Goal: Check status: Check status

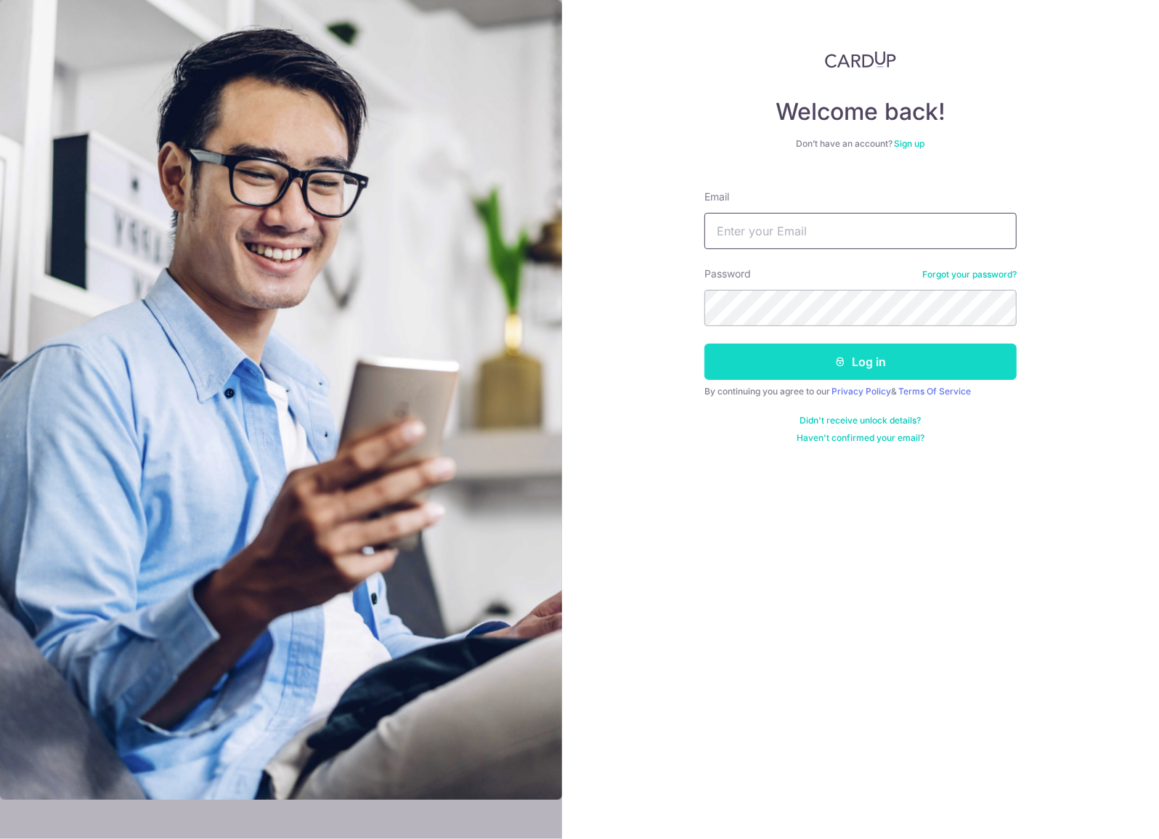
type input "[EMAIL_ADDRESS][DOMAIN_NAME]"
click at [804, 375] on button "Log in" at bounding box center [860, 362] width 312 height 36
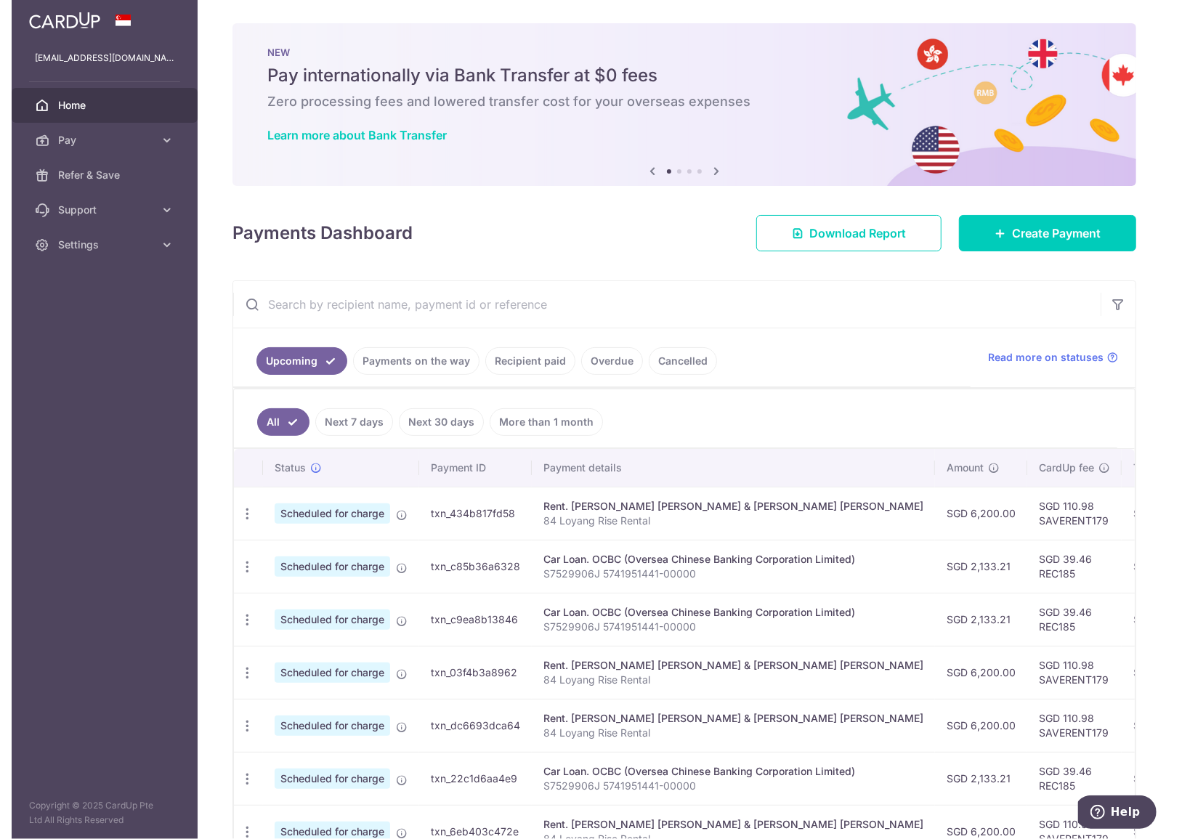
scroll to position [149, 0]
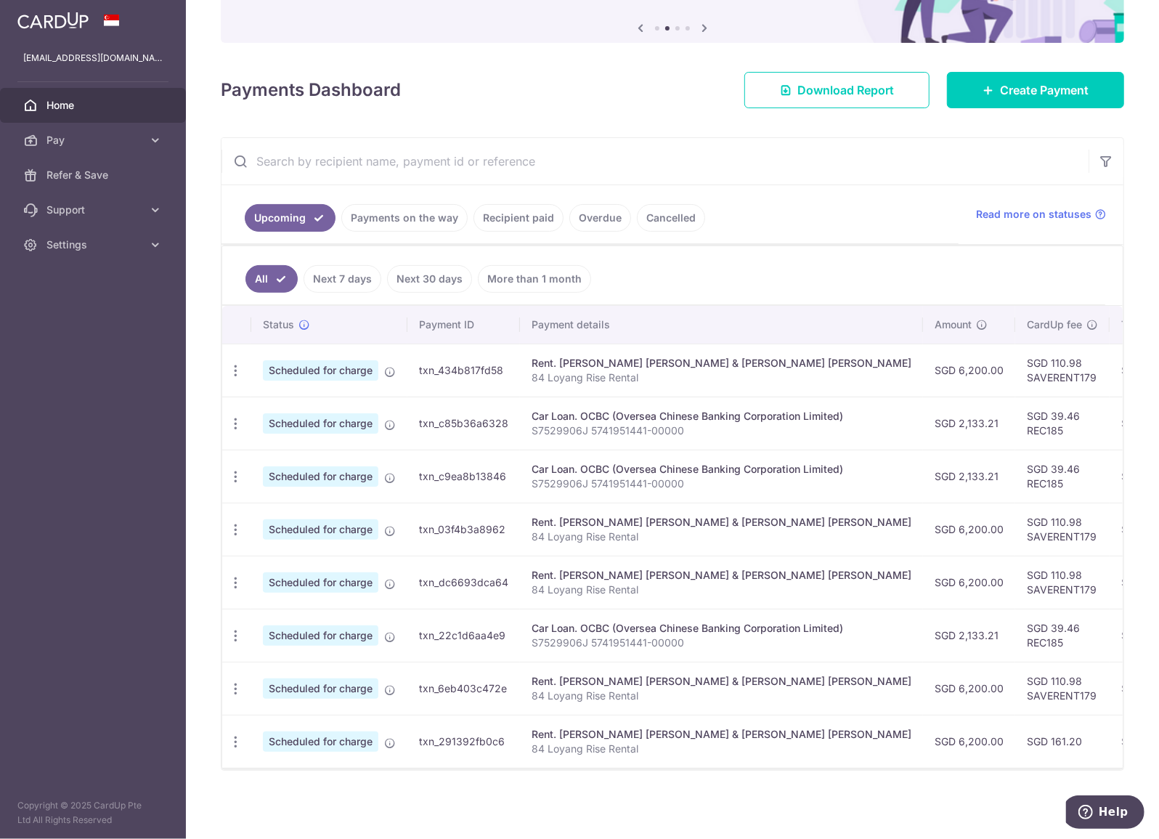
drag, startPoint x: 0, startPoint y: 588, endPoint x: -257, endPoint y: 570, distance: 257.7
click at [0, 570] on html "[EMAIL_ADDRESS][DOMAIN_NAME] Home Pay Payments Recipients Cards Refer & Save Su…" at bounding box center [579, 419] width 1159 height 839
drag, startPoint x: 0, startPoint y: 566, endPoint x: -283, endPoint y: 556, distance: 283.4
click at [0, 556] on html "[EMAIL_ADDRESS][DOMAIN_NAME] Home Pay Payments Recipients Cards Refer & Save Su…" at bounding box center [579, 419] width 1159 height 839
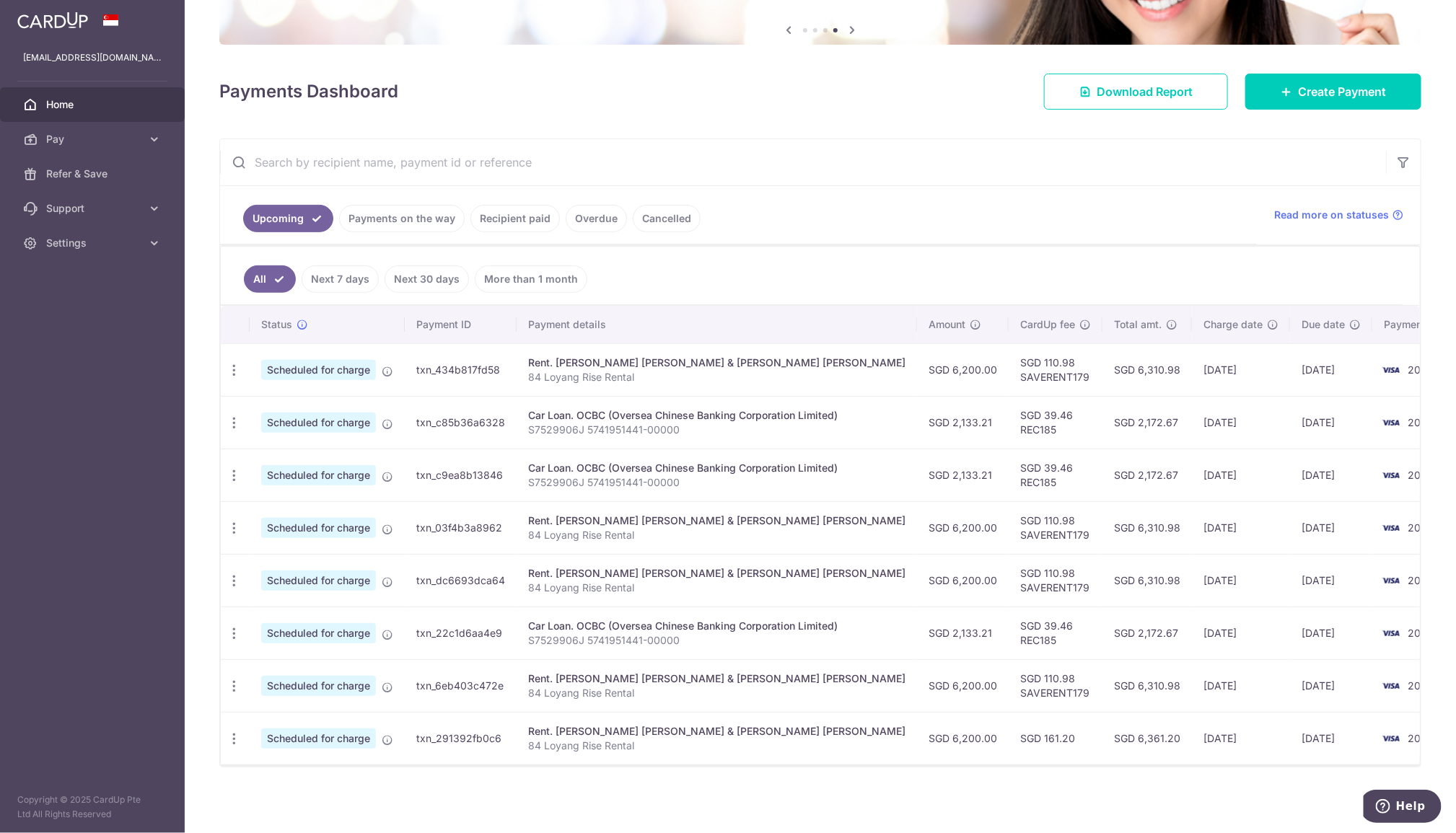
scroll to position [0, 0]
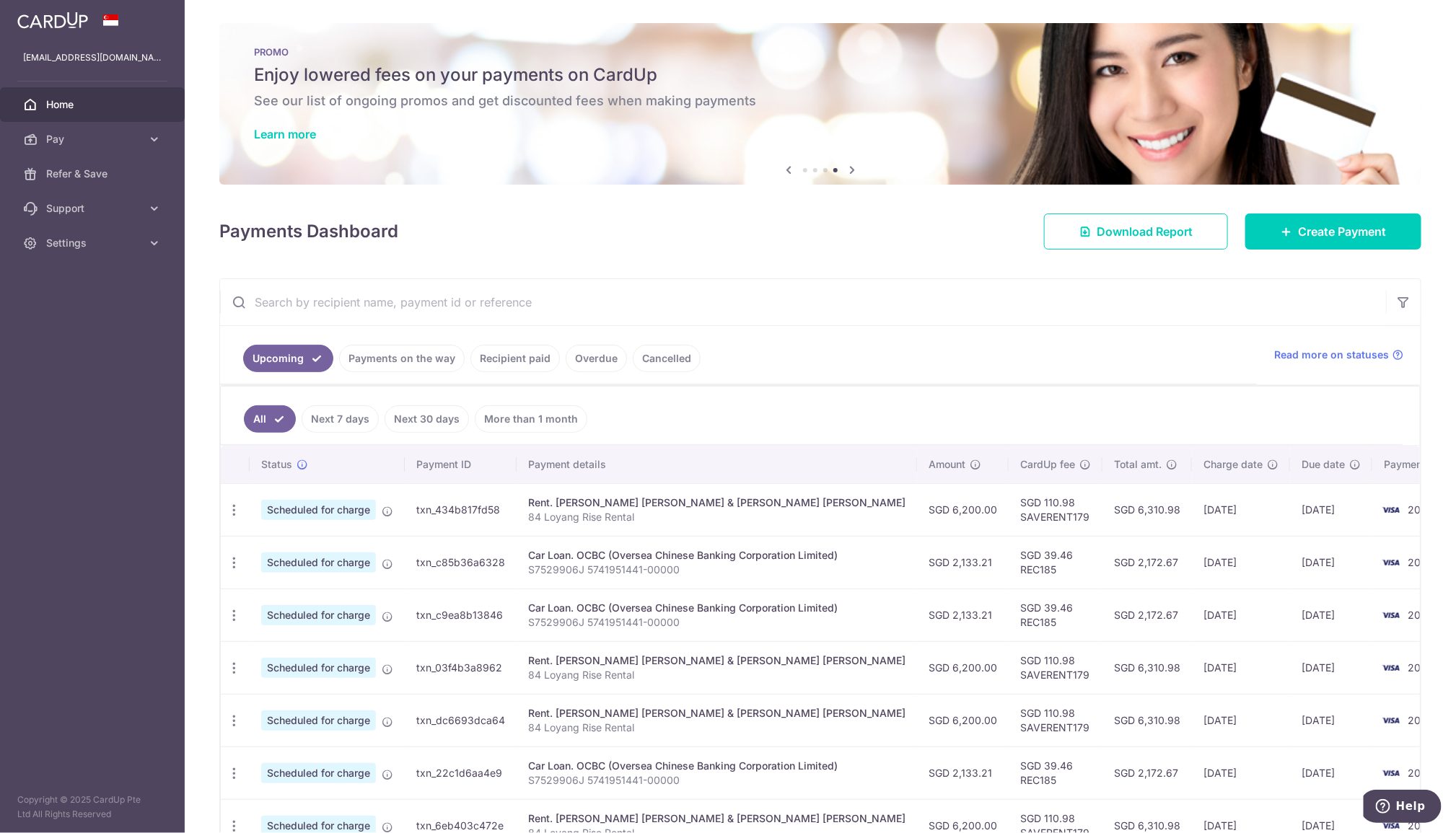
drag, startPoint x: 447, startPoint y: 356, endPoint x: 467, endPoint y: 372, distance: 25.6
click at [447, 356] on link "Payments on the way" at bounding box center [401, 358] width 125 height 28
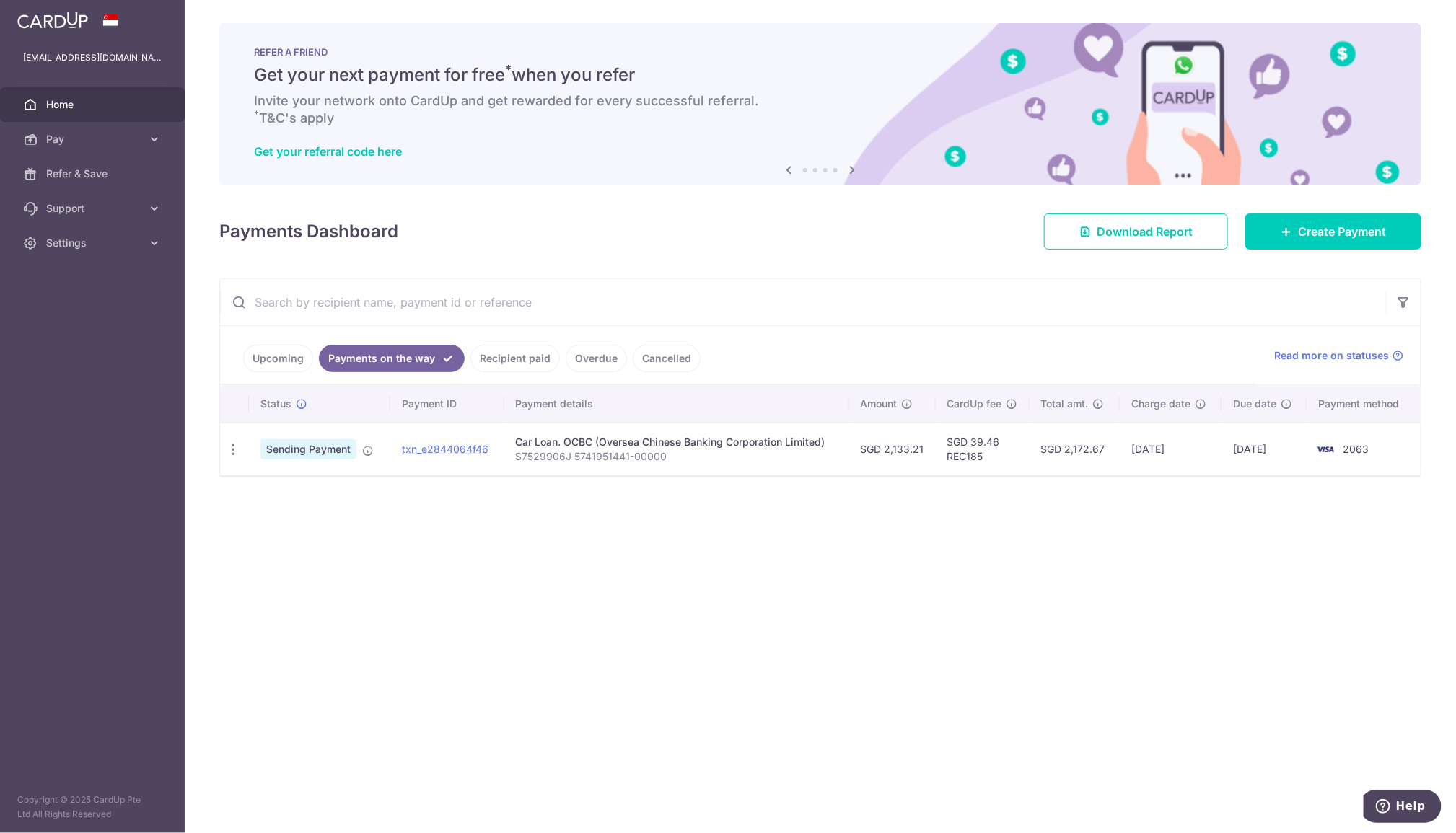
click at [502, 366] on link "Recipient paid" at bounding box center [515, 358] width 89 height 28
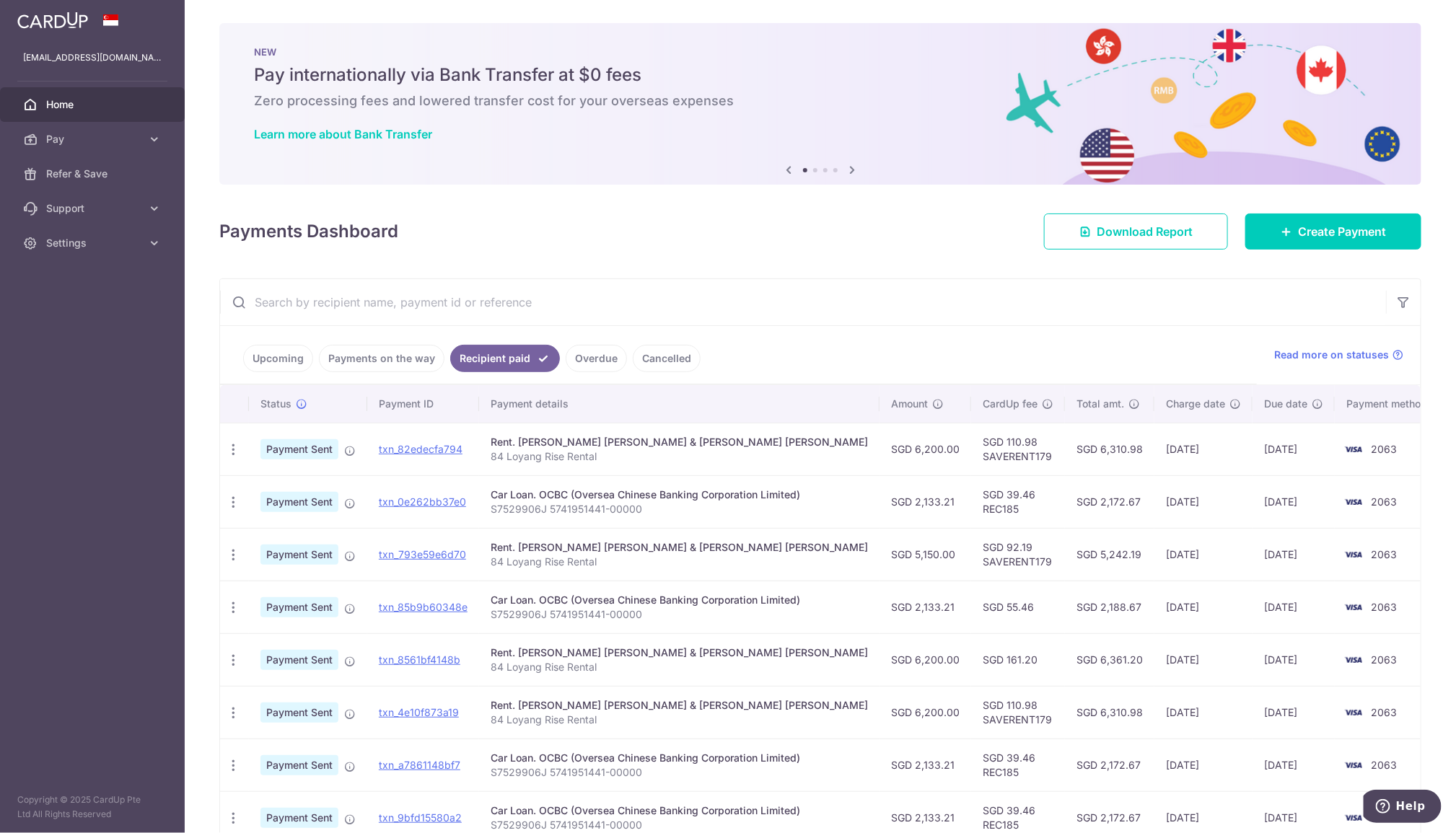
click at [367, 359] on link "Payments on the way" at bounding box center [381, 358] width 125 height 28
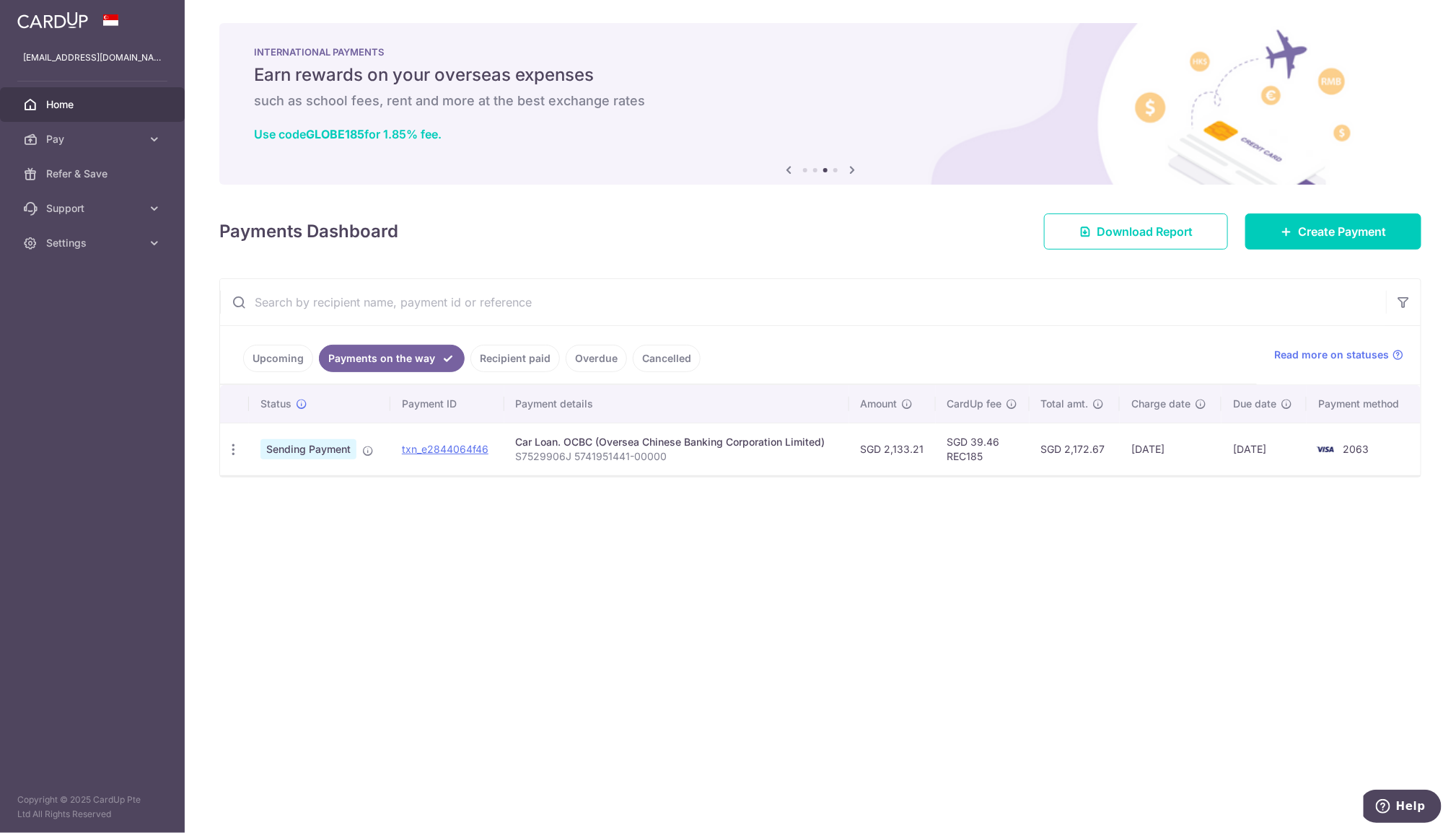
click at [90, 103] on span "Home" at bounding box center [93, 104] width 95 height 15
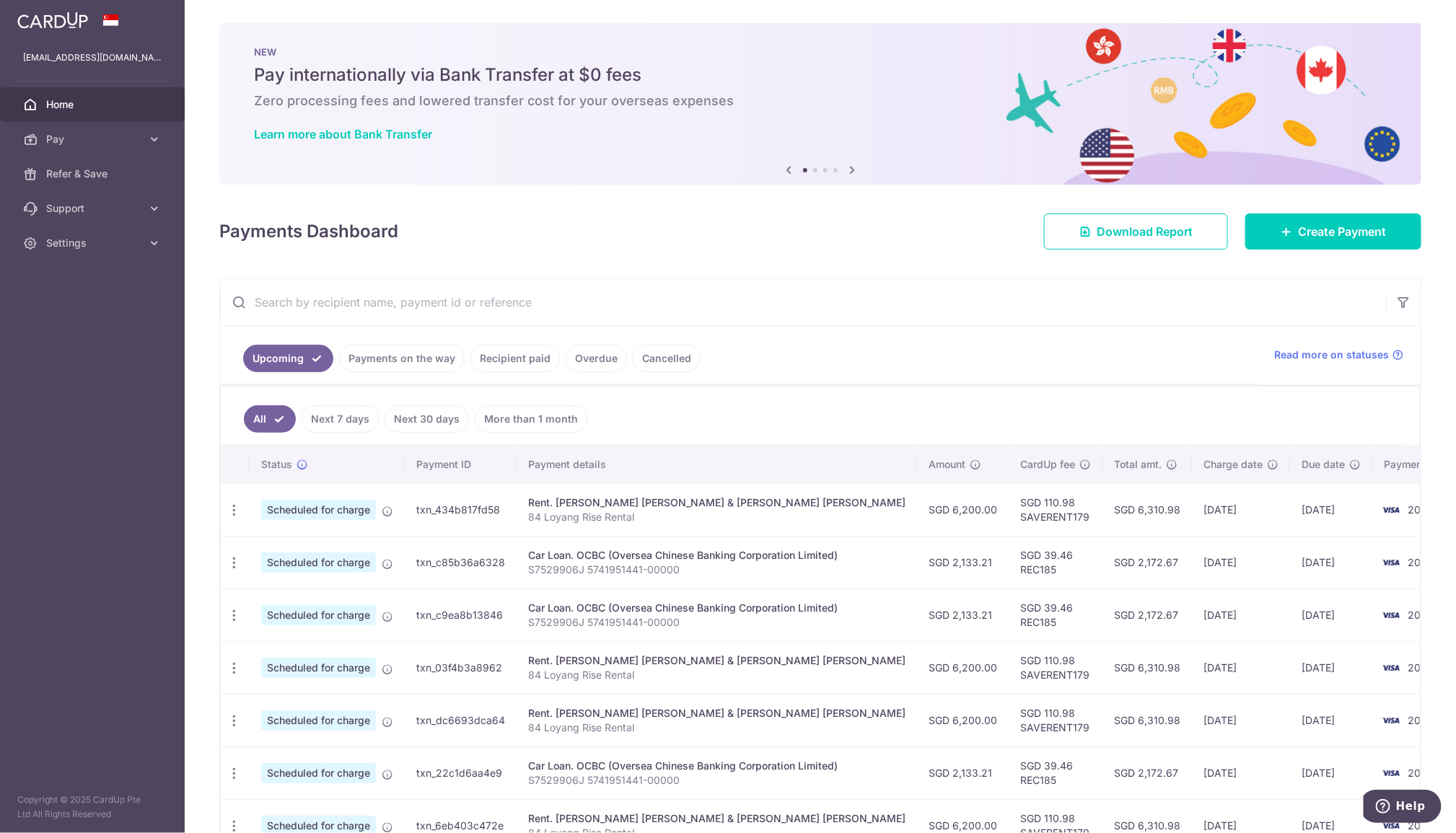
scroll to position [140, 0]
